Goal: Task Accomplishment & Management: Manage account settings

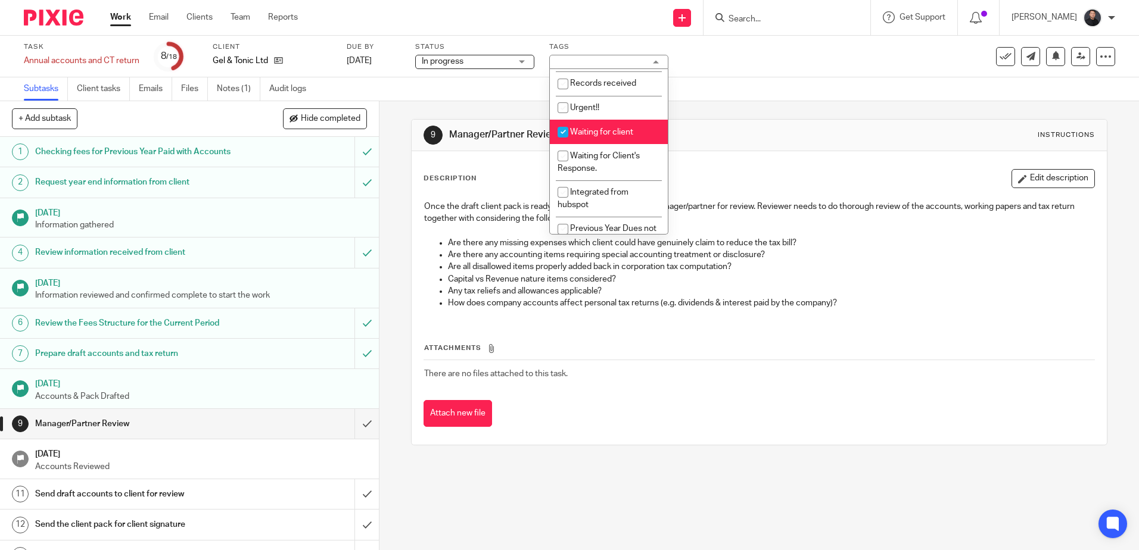
click at [595, 132] on span "Waiting for client" at bounding box center [601, 132] width 63 height 8
checkbox input "false"
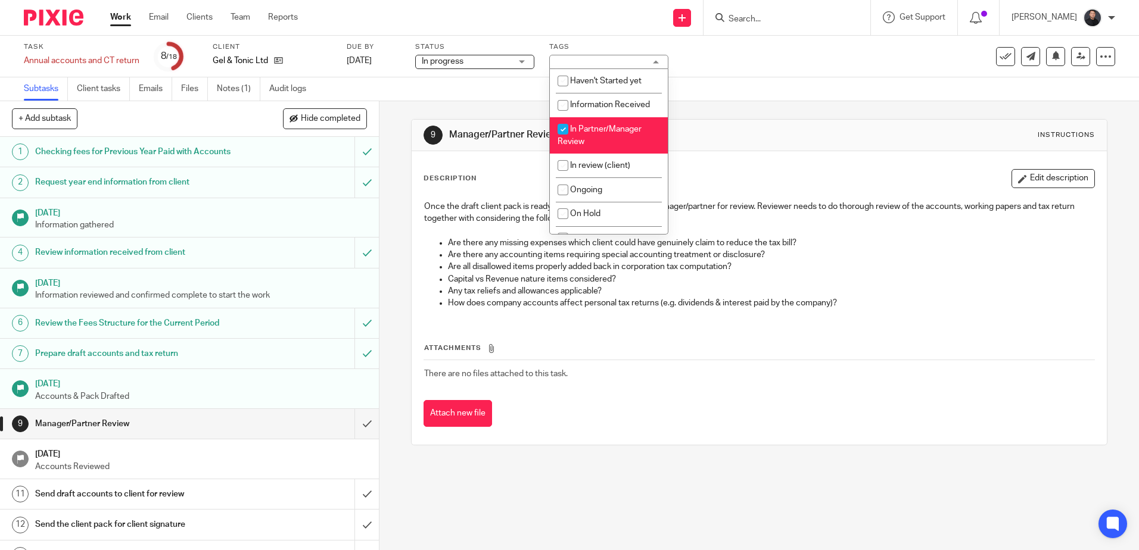
click at [605, 135] on li "In Partner/Manager Review" at bounding box center [609, 135] width 118 height 36
checkbox input "false"
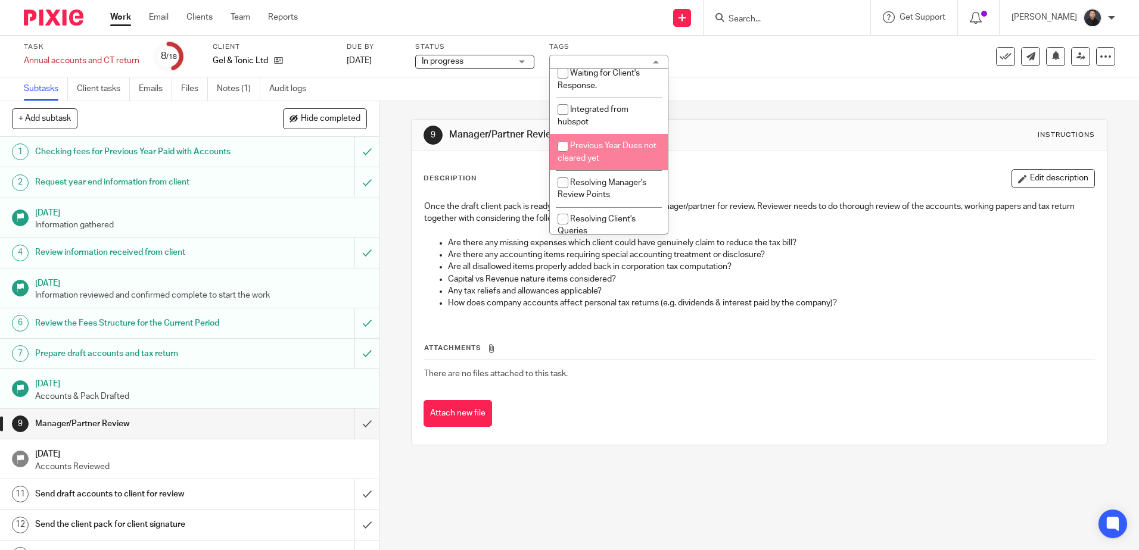
scroll to position [271, 0]
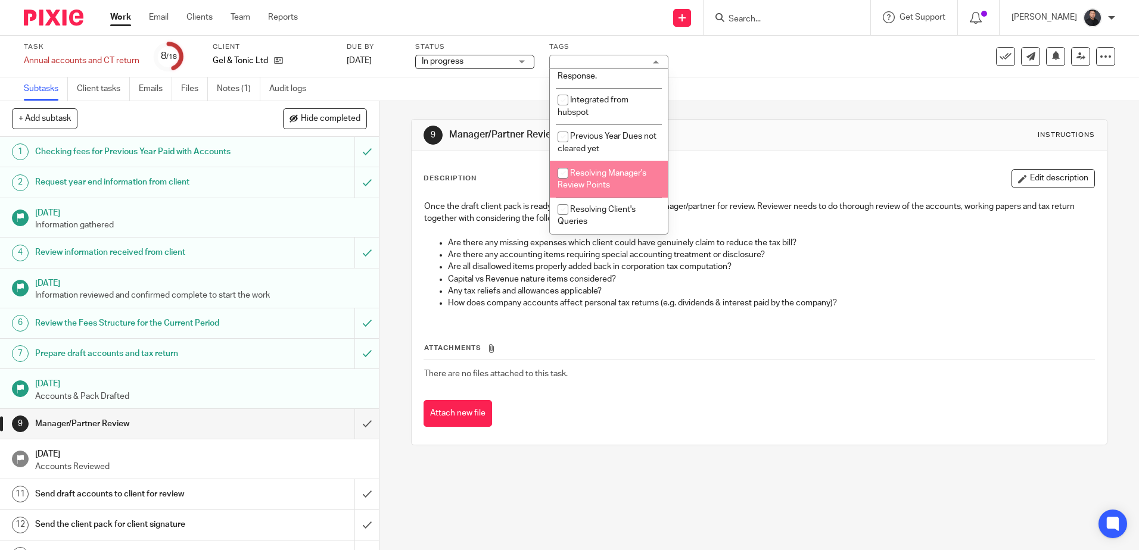
click at [602, 171] on span "Resolving Manager's Review Points" at bounding box center [601, 179] width 89 height 21
checkbox input "true"
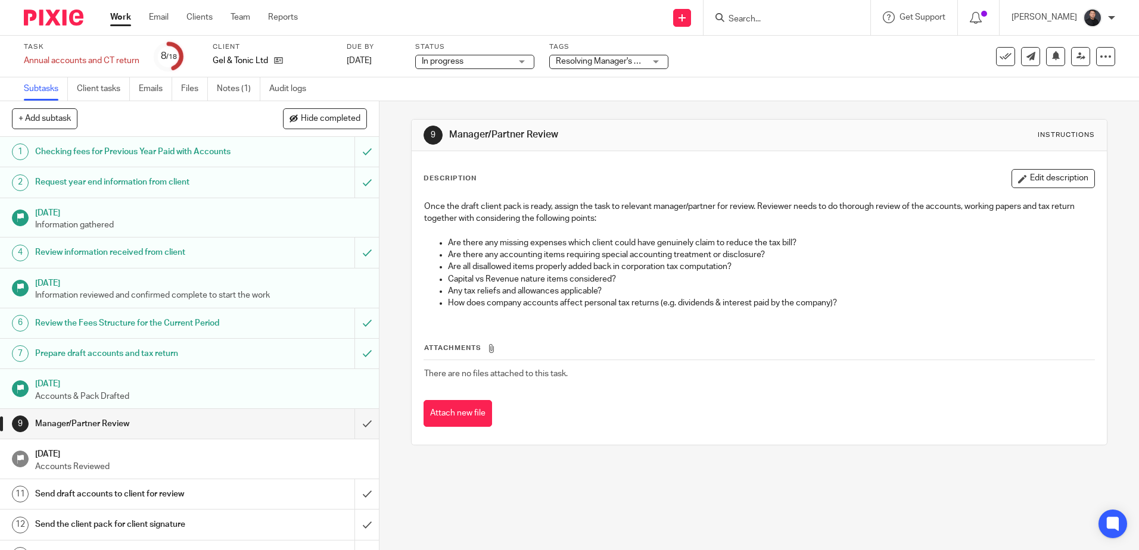
click at [752, 109] on div "9 Manager/Partner Review Instructions Description Edit description Once the dra…" at bounding box center [759, 282] width 696 height 362
click at [351, 423] on input "submit" at bounding box center [189, 424] width 379 height 30
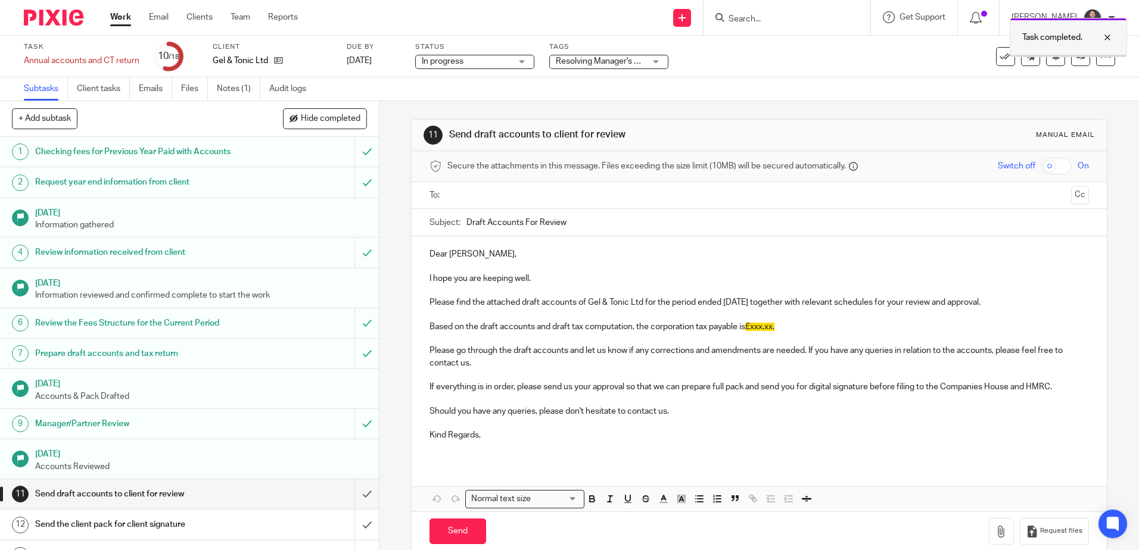
click at [1105, 35] on div at bounding box center [1098, 37] width 32 height 14
click at [1076, 56] on icon at bounding box center [1080, 56] width 9 height 9
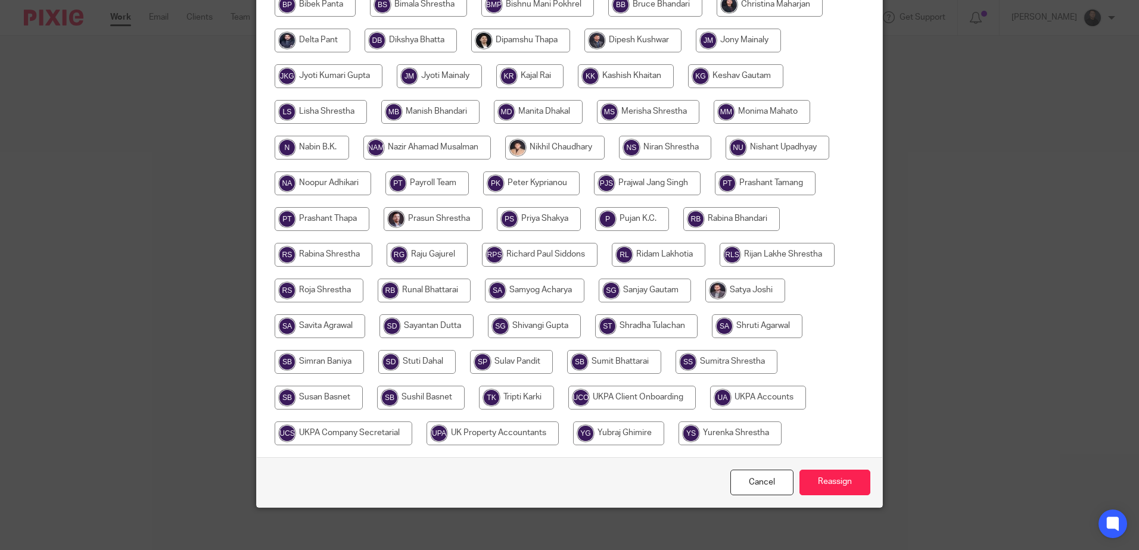
scroll to position [336, 0]
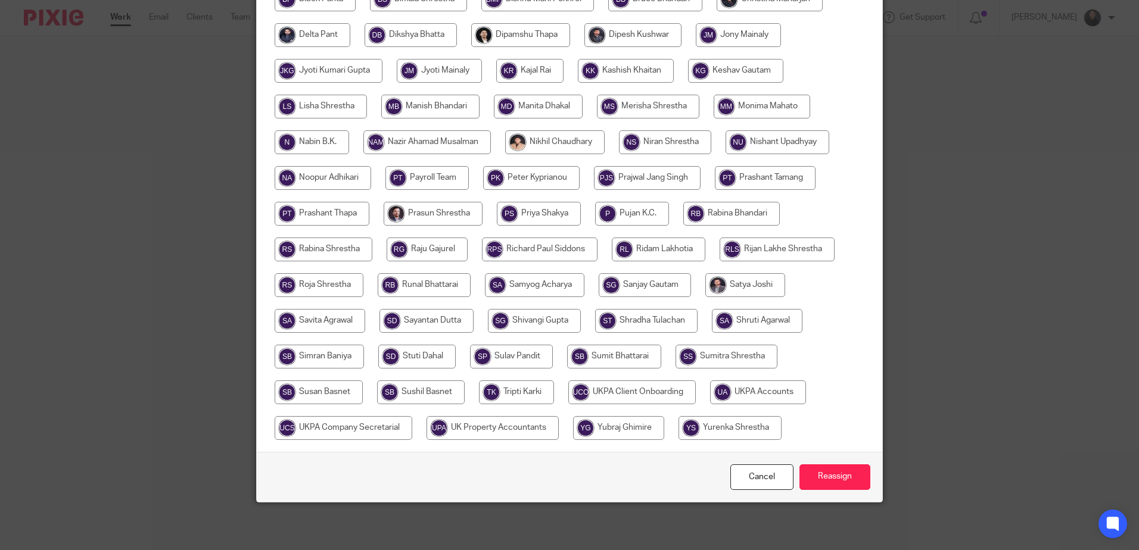
click at [449, 317] on input "radio" at bounding box center [426, 321] width 94 height 24
radio input "true"
click at [843, 479] on input "Reassign" at bounding box center [834, 478] width 71 height 26
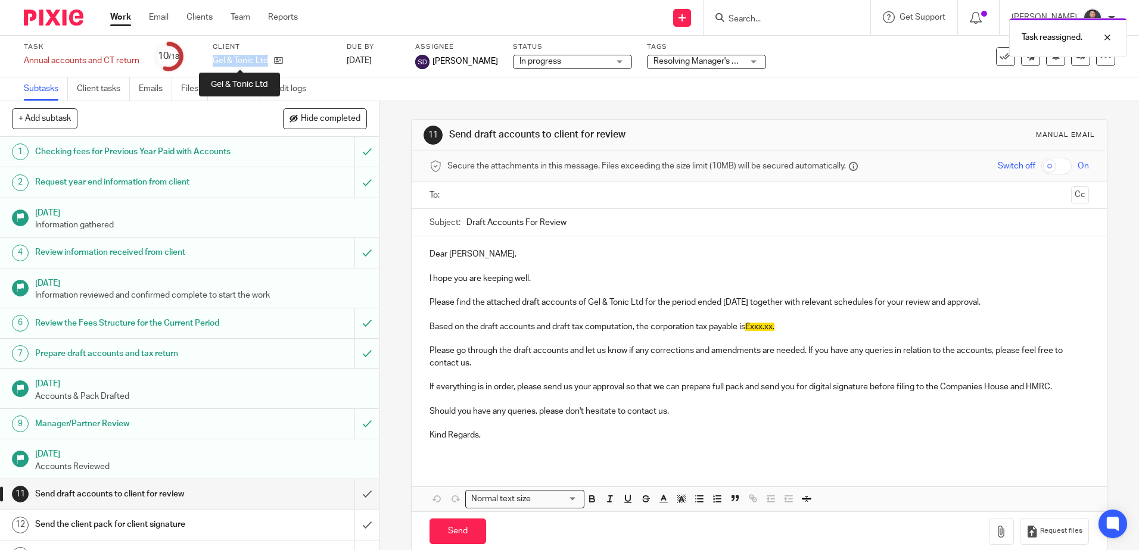
drag, startPoint x: 213, startPoint y: 61, endPoint x: 266, endPoint y: 63, distance: 53.6
click at [266, 63] on p "Gel & Tonic Ltd" at bounding box center [240, 61] width 55 height 12
copy p "Gel & Tonic Ltd"
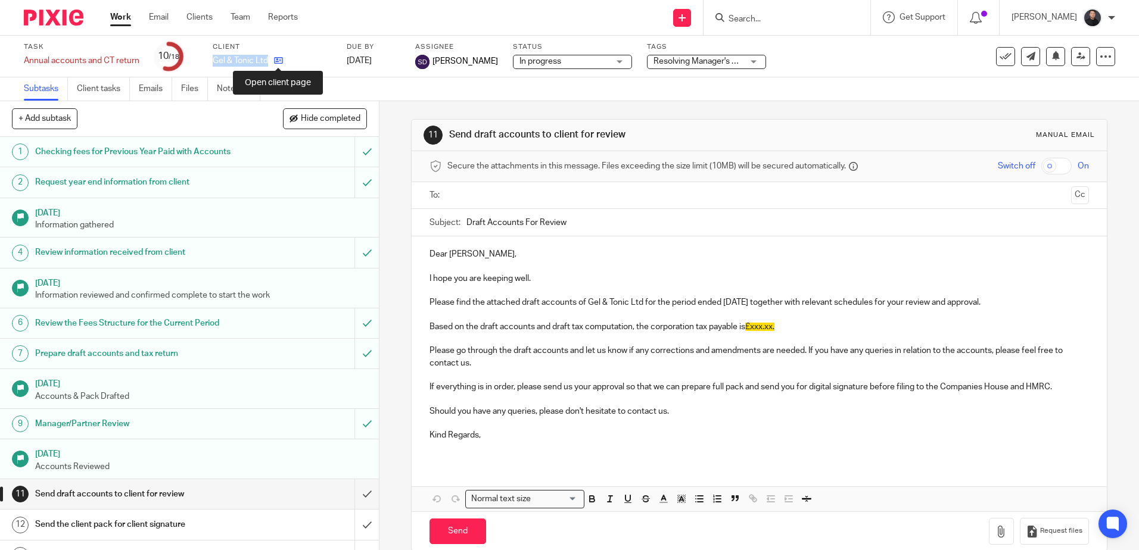
click at [277, 58] on icon at bounding box center [278, 60] width 9 height 9
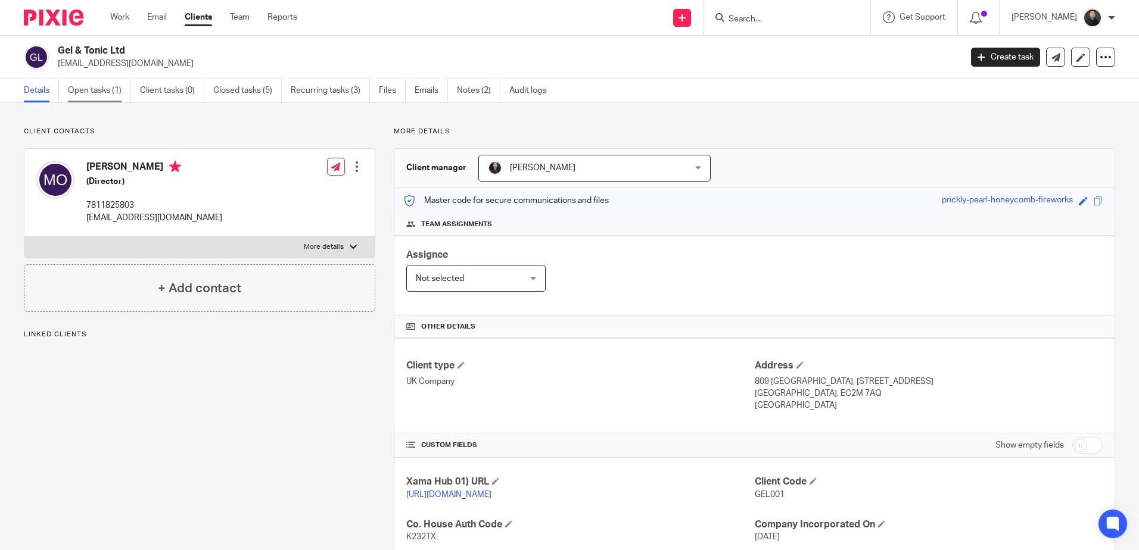
click at [94, 85] on link "Open tasks (1)" at bounding box center [99, 90] width 63 height 23
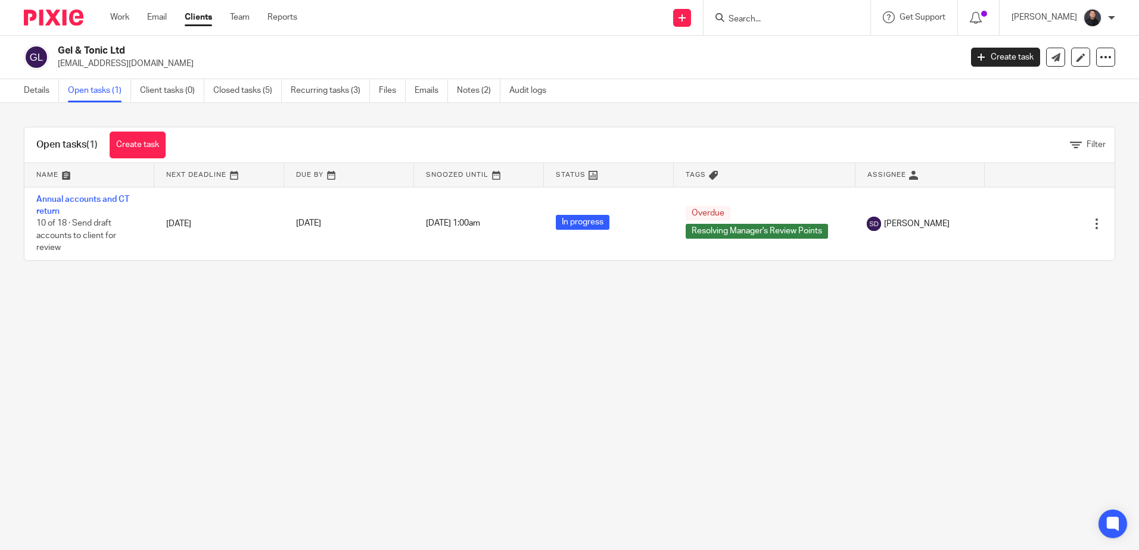
click at [509, 329] on main "Gel & Tonic Ltd [EMAIL_ADDRESS][DOMAIN_NAME] Create task Update from Companies …" at bounding box center [569, 275] width 1139 height 550
click at [741, 15] on input "Search" at bounding box center [780, 19] width 107 height 11
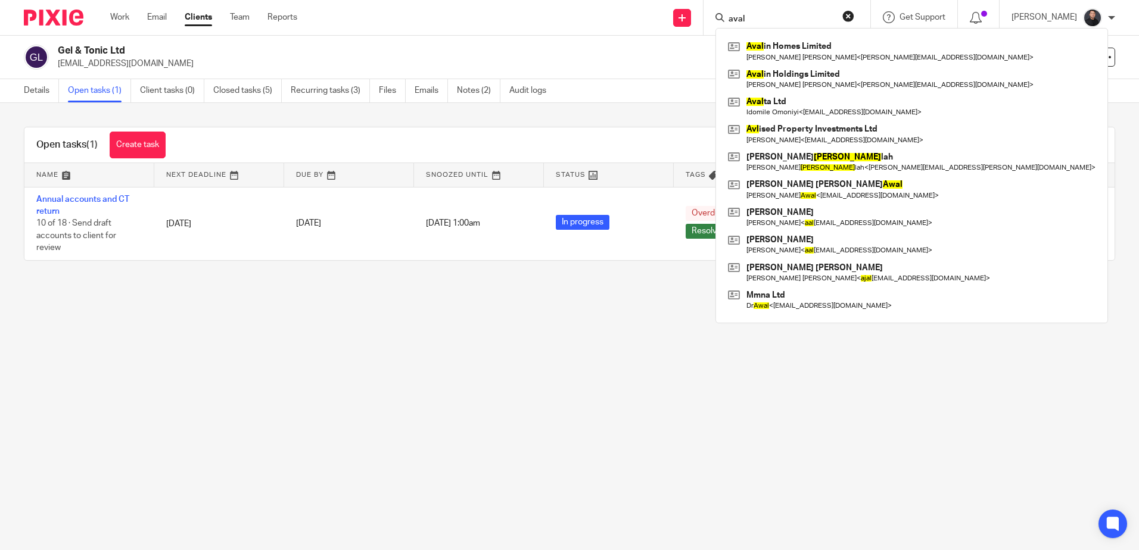
type input "aval"
